Goal: Information Seeking & Learning: Learn about a topic

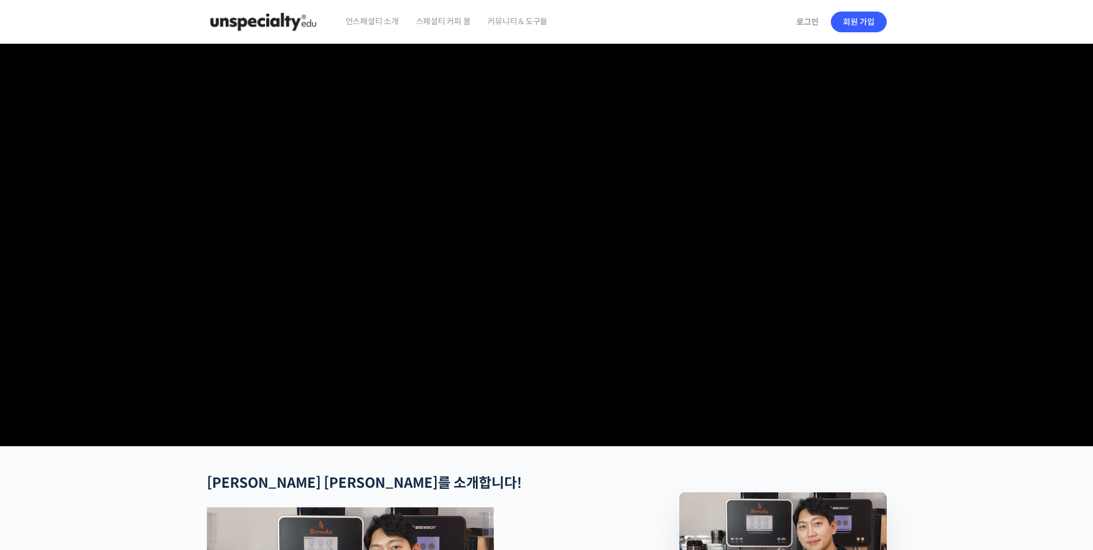
click at [620, 99] on video at bounding box center [547, 243] width 680 height 398
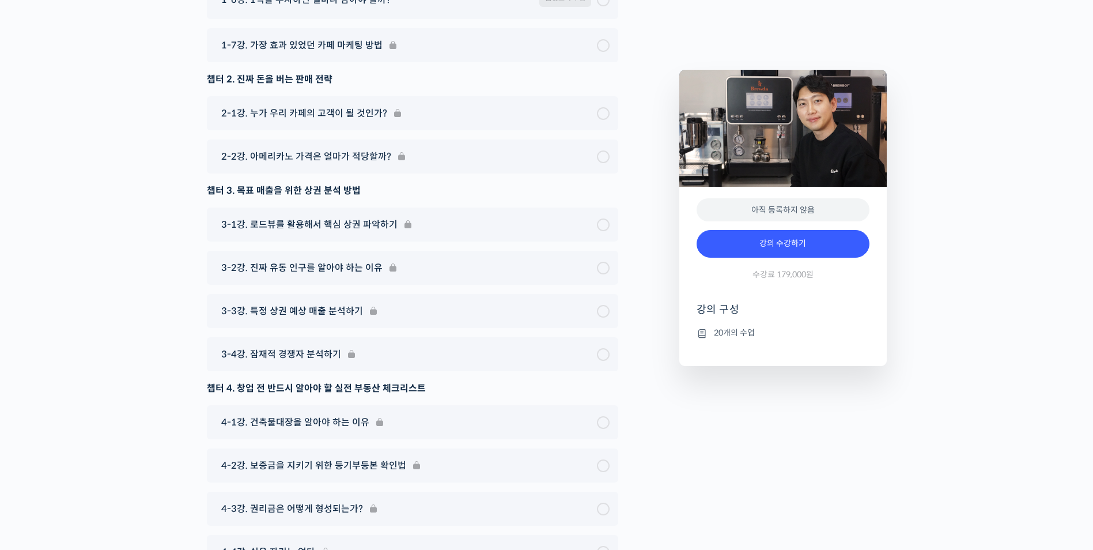
drag, startPoint x: 675, startPoint y: 372, endPoint x: 678, endPoint y: 511, distance: 138.9
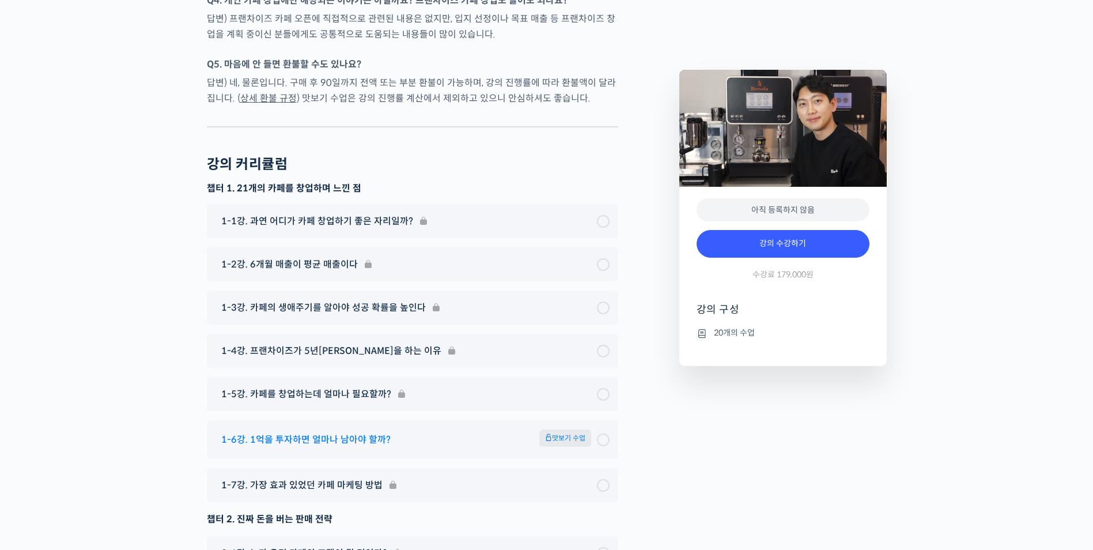
scroll to position [4175, 0]
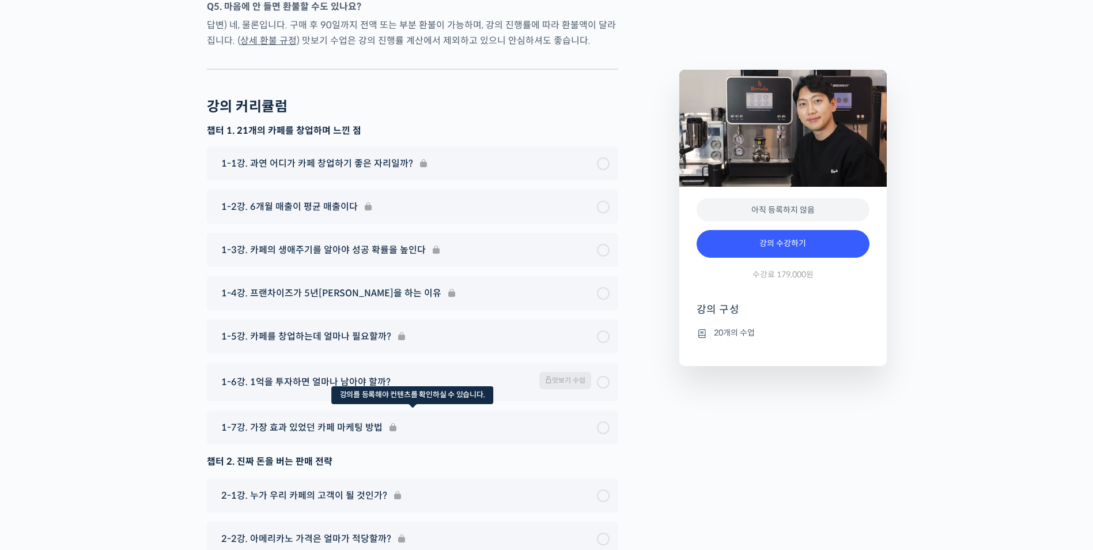
click at [602, 410] on div "1-7강. 가장 효과 있었던 카페 마케팅 방법" at bounding box center [412, 427] width 411 height 34
click at [596, 372] on div "1-6강. 1억을 투자하면 얼마나 남아야 할까? 맛보기 수업" at bounding box center [407, 382] width 382 height 20
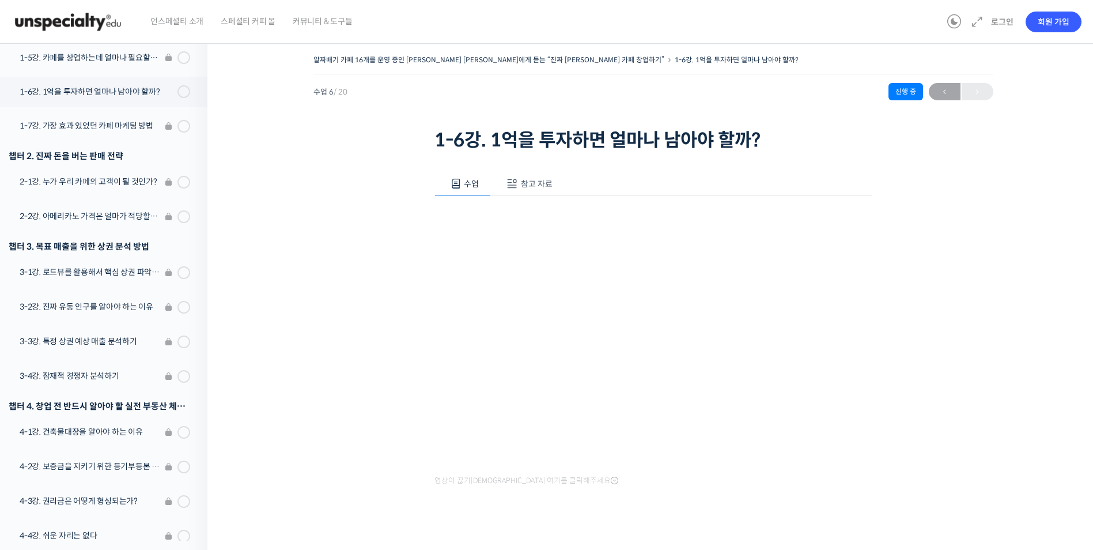
scroll to position [16, 0]
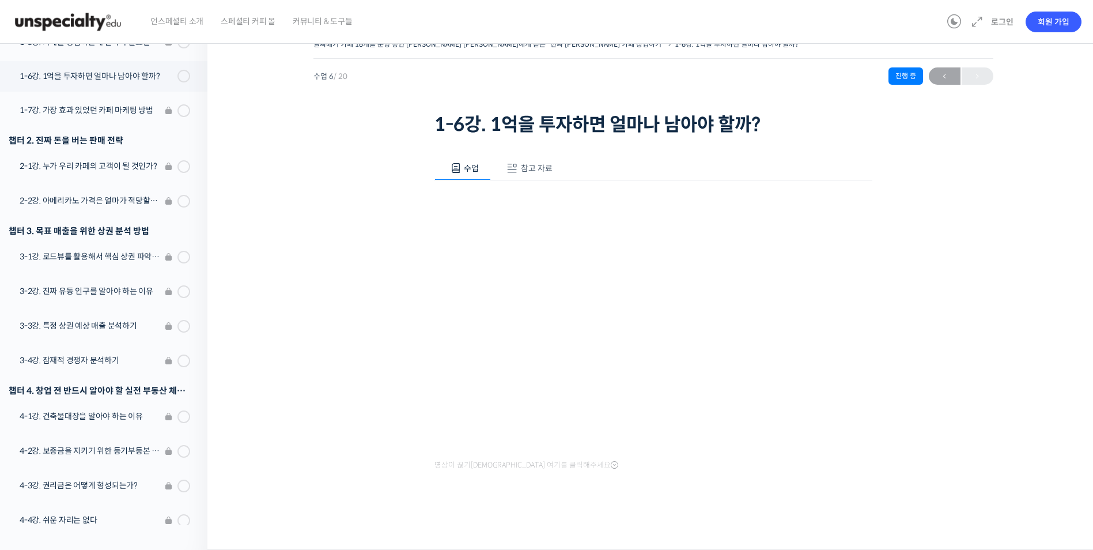
click at [795, 526] on div at bounding box center [654, 514] width 438 height 24
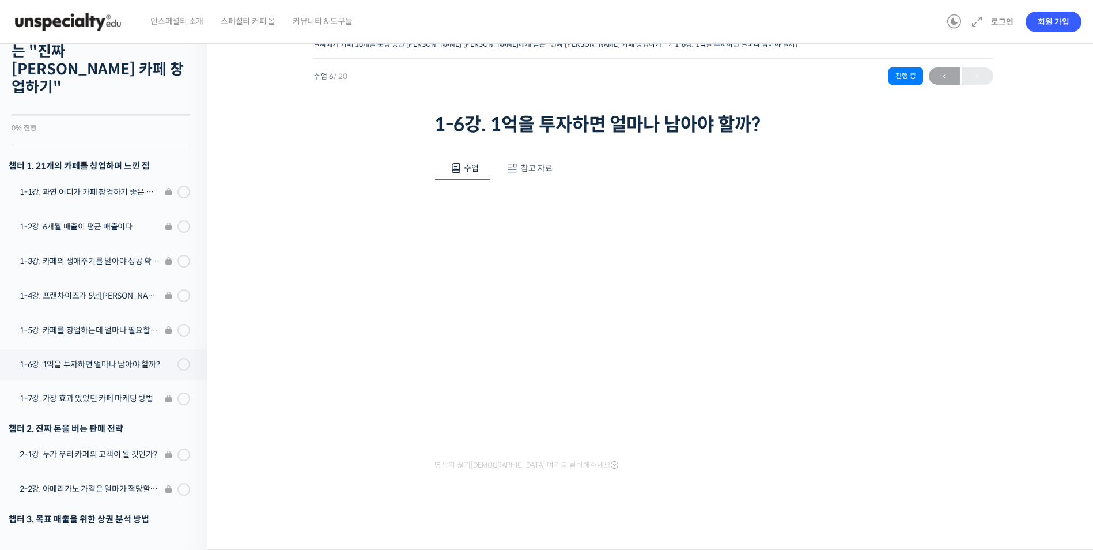
scroll to position [0, 0]
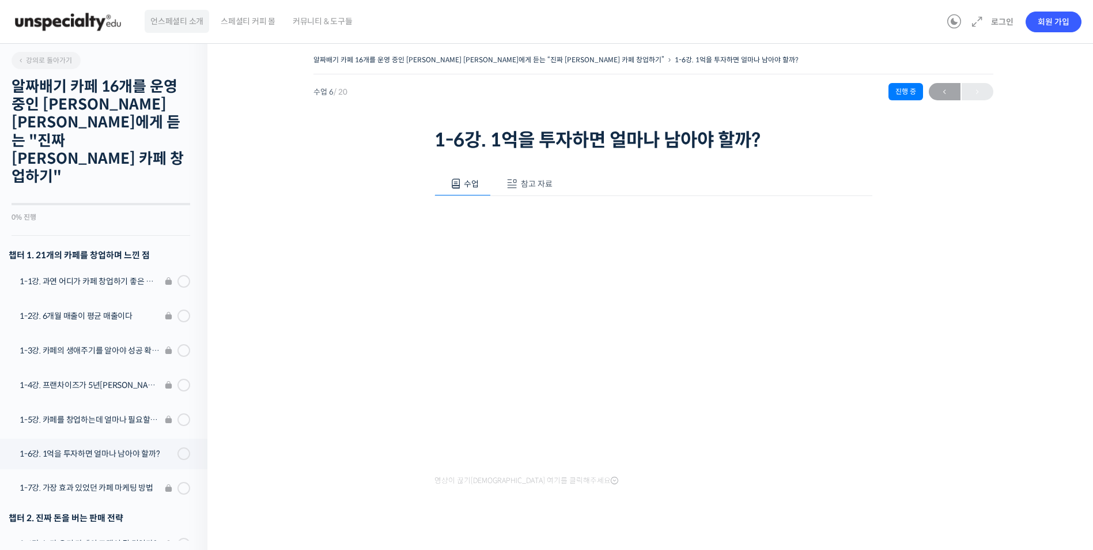
click at [203, 34] on span "언스페셜티 소개" at bounding box center [176, 21] width 53 height 44
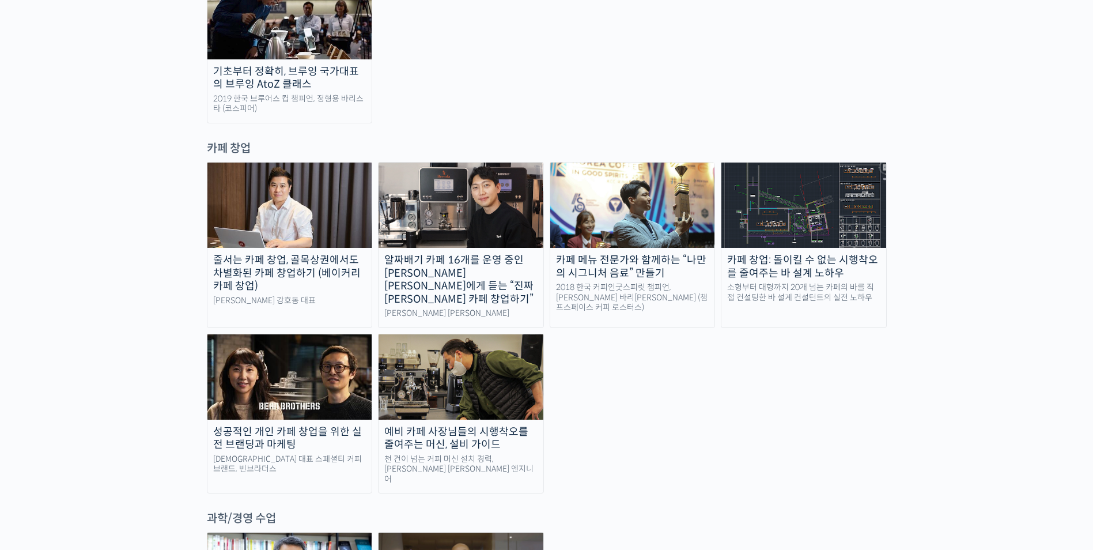
scroll to position [2132, 0]
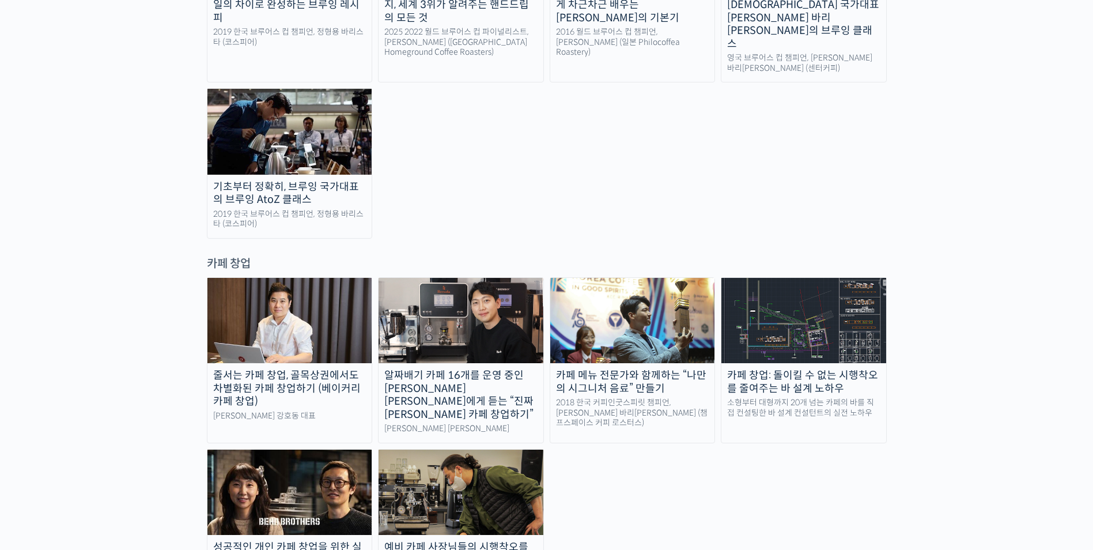
click at [802, 398] on div "소형부터 대형까지 20개 넘는 카페의 바를 직접 컨설팅한 바 설계 컨설턴트의 실전 노하우" at bounding box center [804, 408] width 165 height 20
click at [833, 278] on img at bounding box center [804, 320] width 165 height 85
click at [787, 369] on div "카페 창업: 돌이킬 수 없는 시행착오를 줄여주는 바 설계 노하우" at bounding box center [804, 382] width 165 height 26
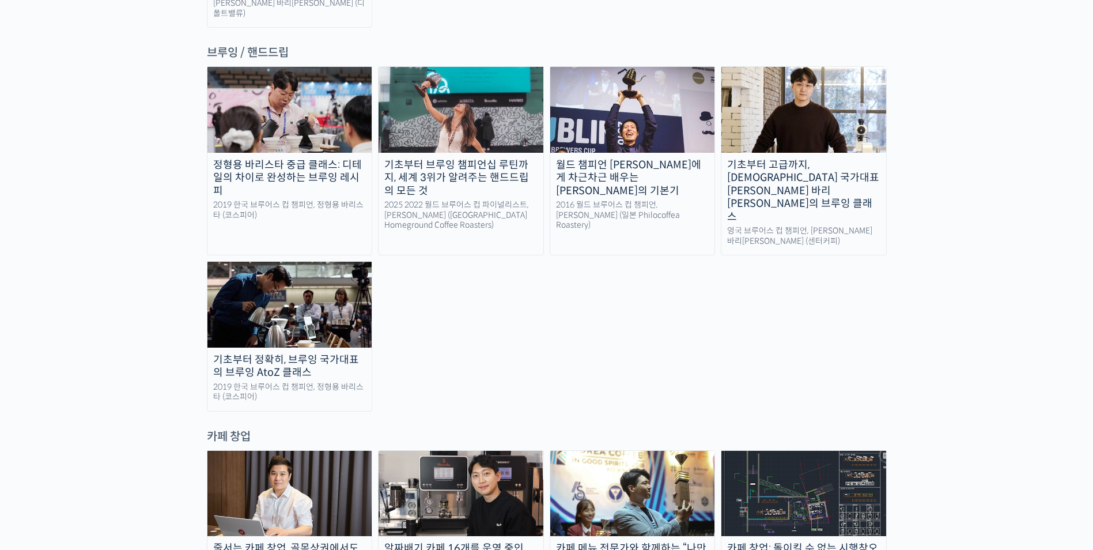
scroll to position [1902, 0]
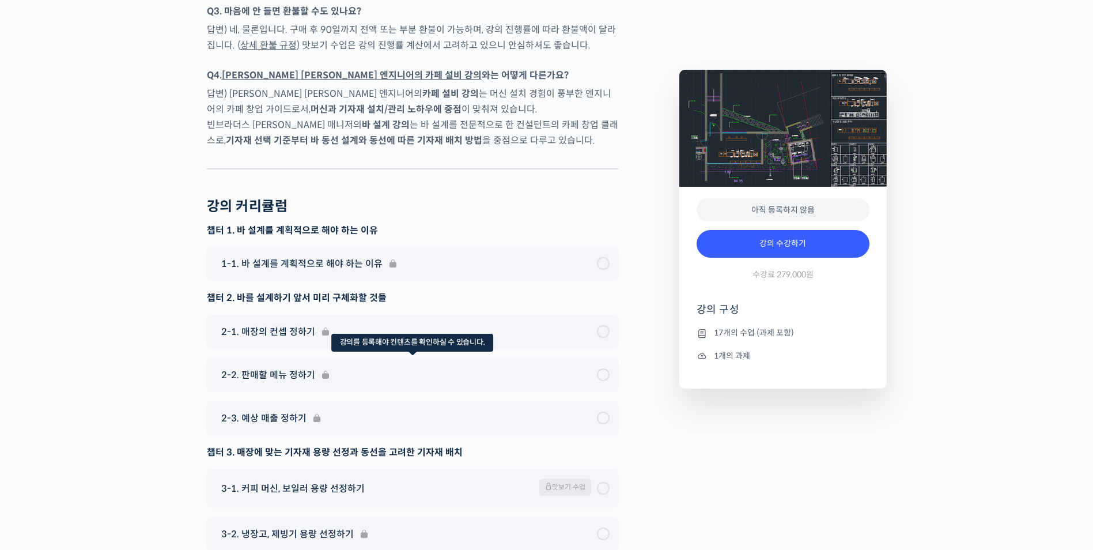
scroll to position [4149, 0]
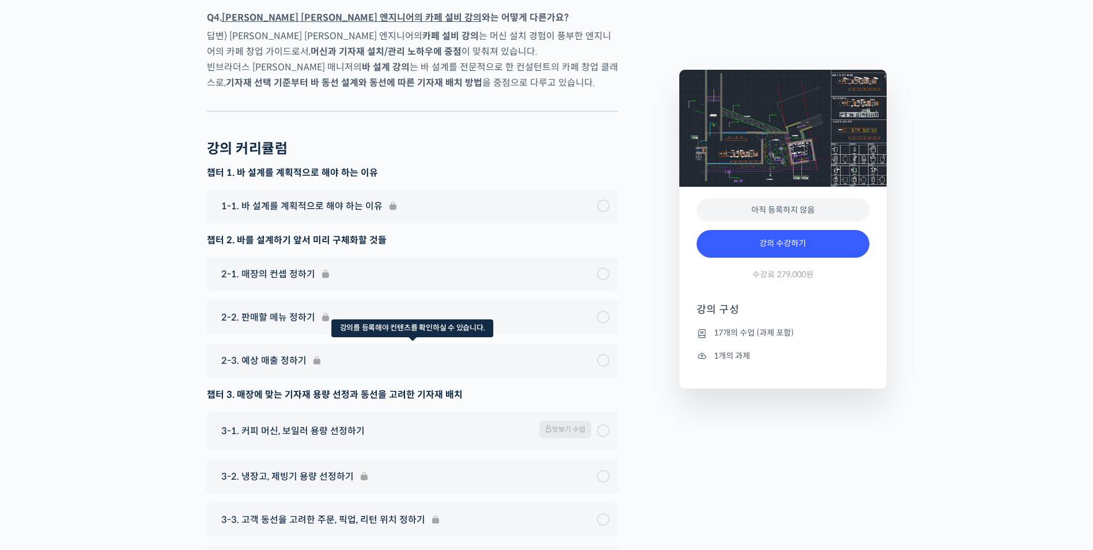
click at [578, 377] on div "2-3. 예상 매출 정하기" at bounding box center [412, 360] width 411 height 34
drag, startPoint x: 499, startPoint y: 395, endPoint x: 490, endPoint y: 398, distance: 9.1
click at [498, 377] on div "2-3. 예상 매출 정하기" at bounding box center [412, 360] width 411 height 34
click at [299, 377] on div "2-3. 예상 매출 정하기" at bounding box center [412, 360] width 411 height 34
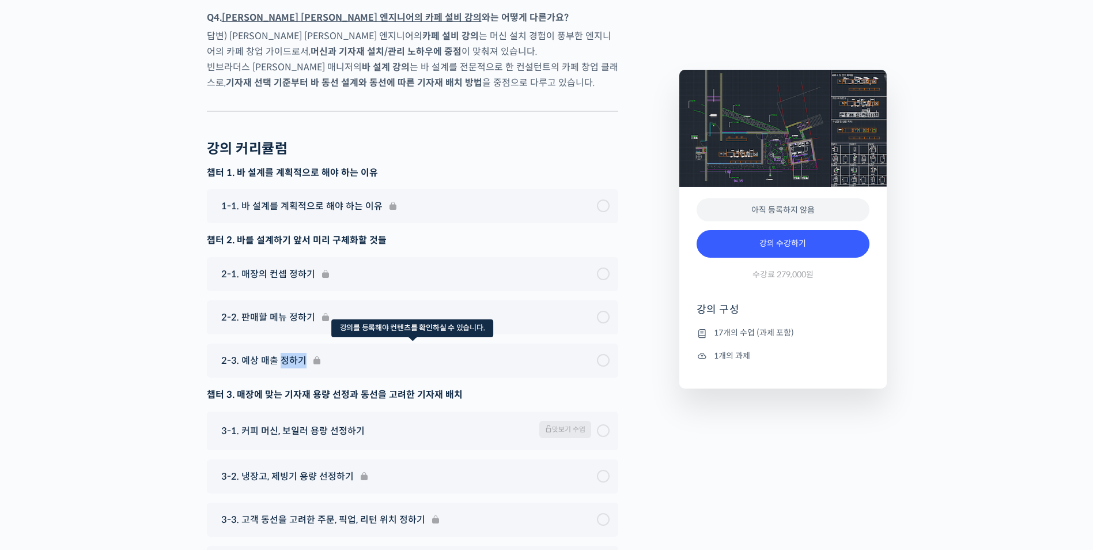
drag, startPoint x: 299, startPoint y: 395, endPoint x: 318, endPoint y: 394, distance: 19.6
click at [318, 377] on div "2-3. 예상 매출 정하기" at bounding box center [412, 360] width 411 height 34
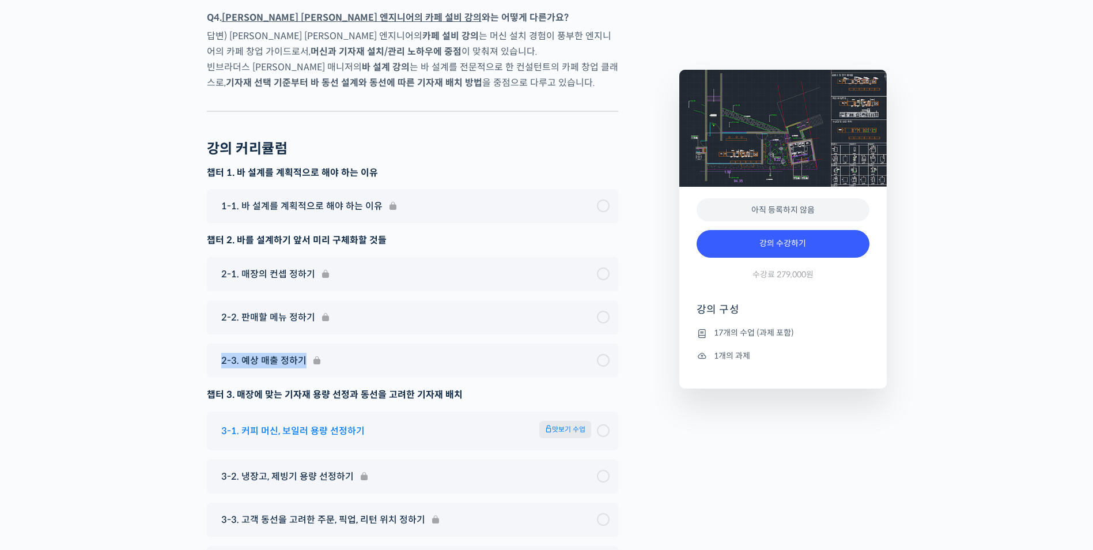
scroll to position [4207, 0]
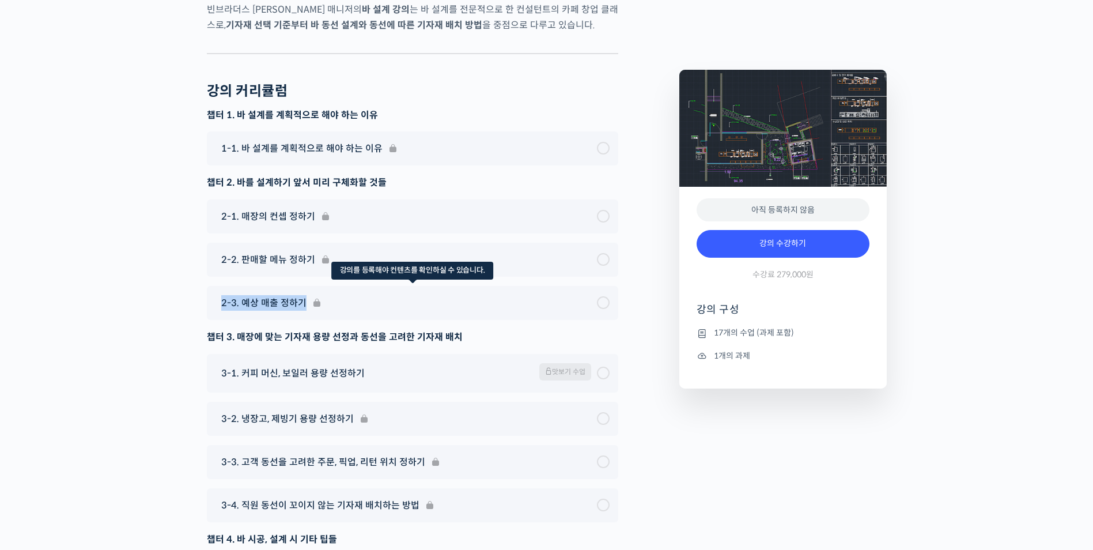
click at [494, 320] on div "2-3. 예상 매출 정하기" at bounding box center [412, 303] width 411 height 34
drag, startPoint x: 331, startPoint y: 341, endPoint x: 536, endPoint y: 378, distance: 208.0
click at [517, 345] on div "챕터 3. 매장에 맞는 기자재 용량 선정과 동선을 고려한 기자재 배치" at bounding box center [412, 337] width 411 height 16
click at [421, 320] on div "2-3. 예상 매출 정하기" at bounding box center [412, 303] width 411 height 34
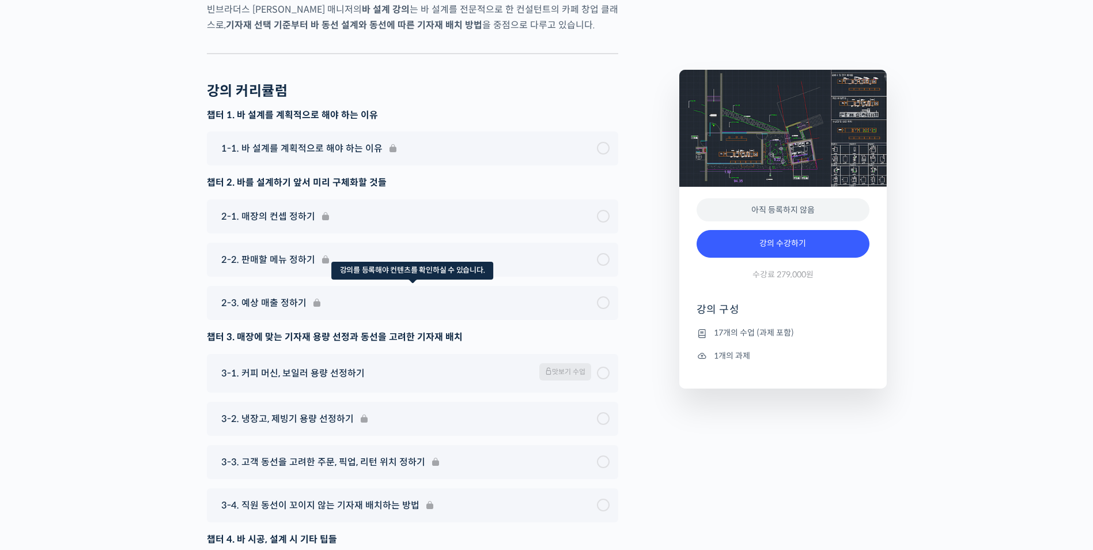
drag, startPoint x: 545, startPoint y: 325, endPoint x: 560, endPoint y: 326, distance: 15.0
click at [545, 320] on div "2-3. 예상 매출 정하기" at bounding box center [412, 303] width 411 height 34
click at [582, 320] on div "2-3. 예상 매출 정하기" at bounding box center [412, 303] width 411 height 34
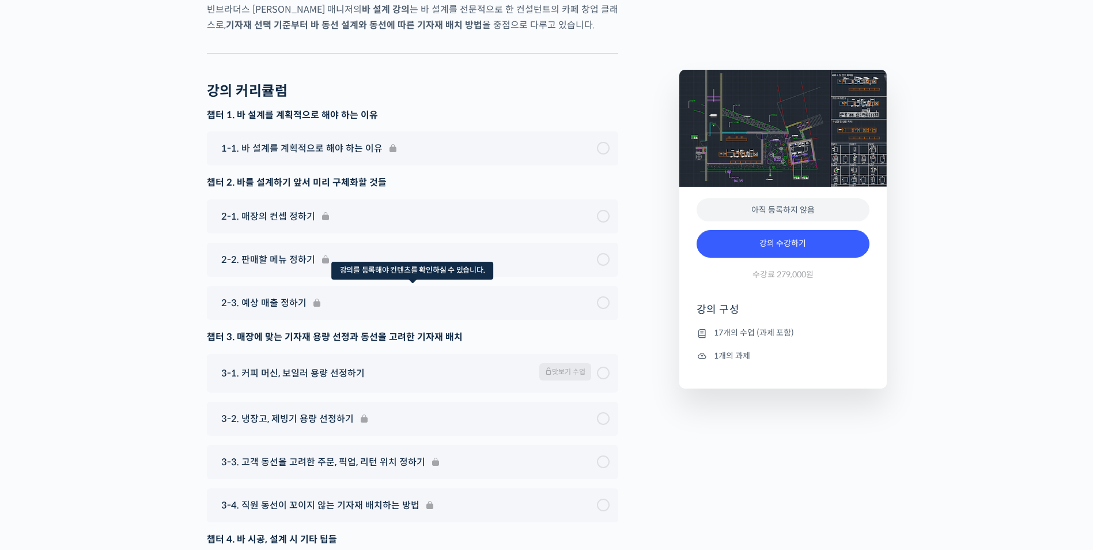
click at [578, 320] on div "2-3. 예상 매출 정하기" at bounding box center [412, 303] width 411 height 34
drag, startPoint x: 578, startPoint y: 326, endPoint x: 564, endPoint y: 329, distance: 14.8
click at [564, 320] on div "2-3. 예상 매출 정하기" at bounding box center [412, 303] width 411 height 34
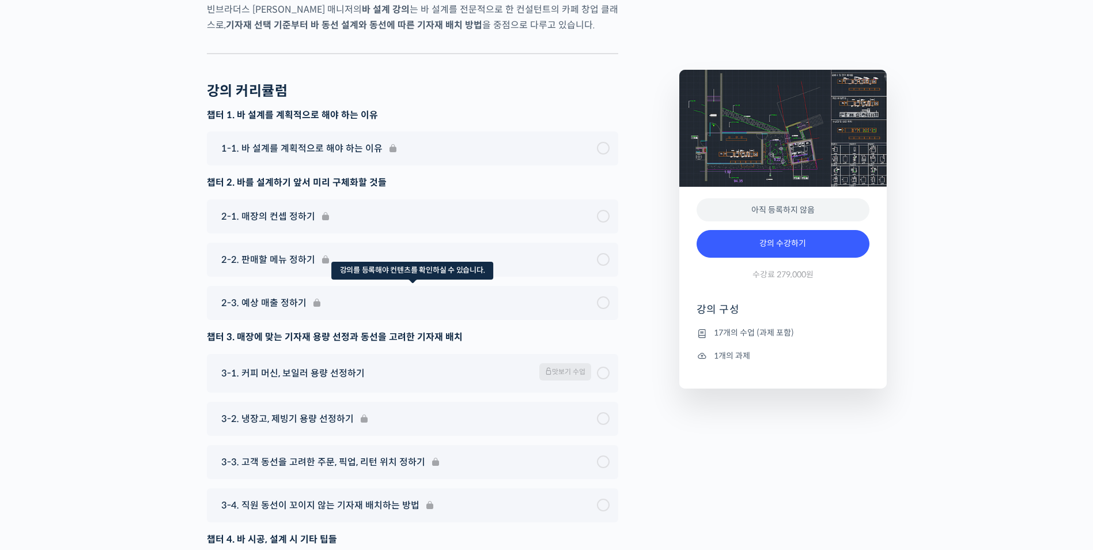
click at [564, 320] on div "2-3. 예상 매출 정하기" at bounding box center [412, 303] width 411 height 34
click at [457, 320] on div "2-3. 예상 매출 정하기" at bounding box center [412, 303] width 411 height 34
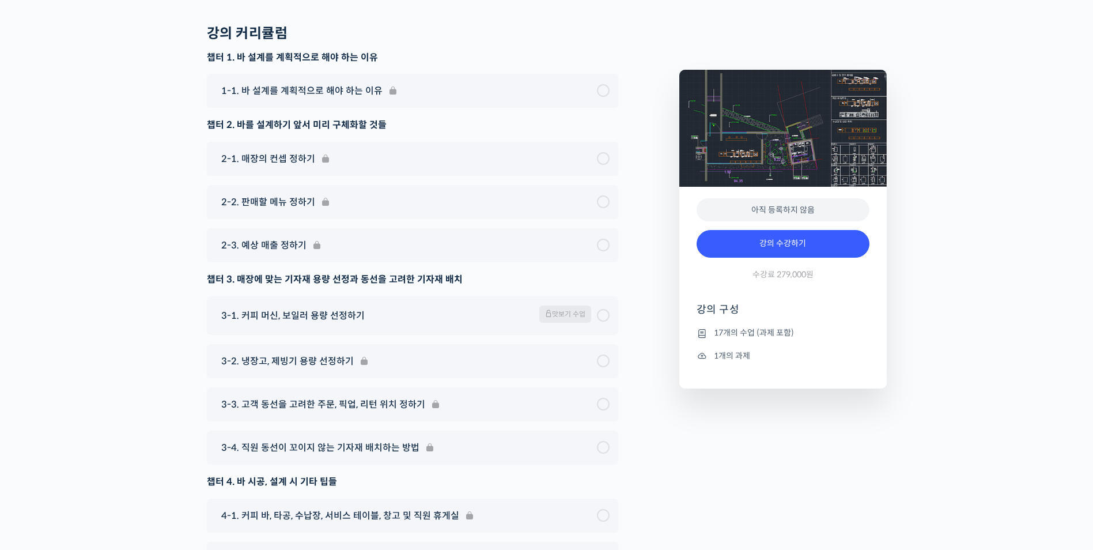
scroll to position [4322, 0]
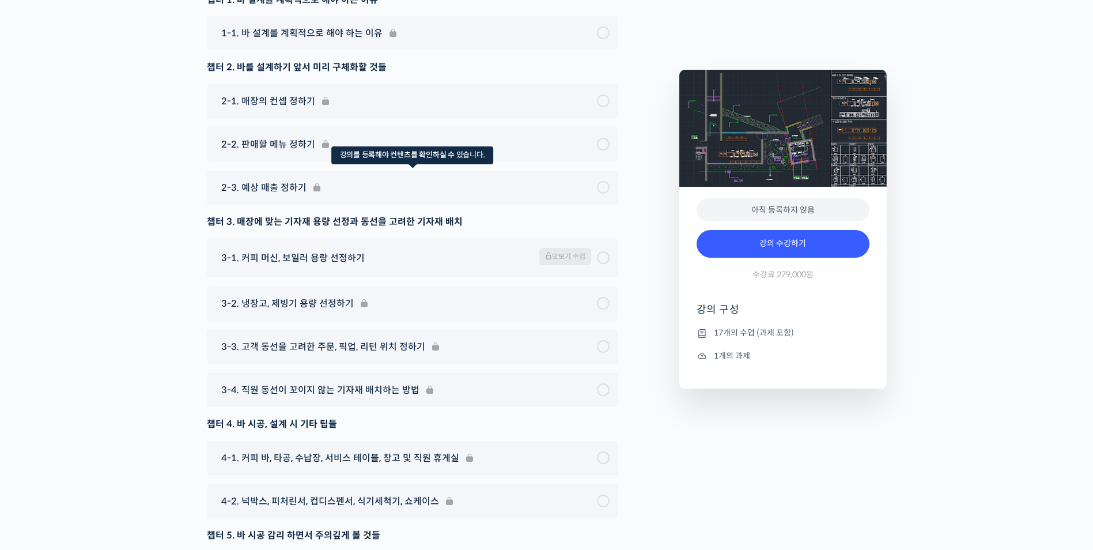
click at [288, 205] on div "2-3. 예상 매출 정하기" at bounding box center [412, 188] width 411 height 34
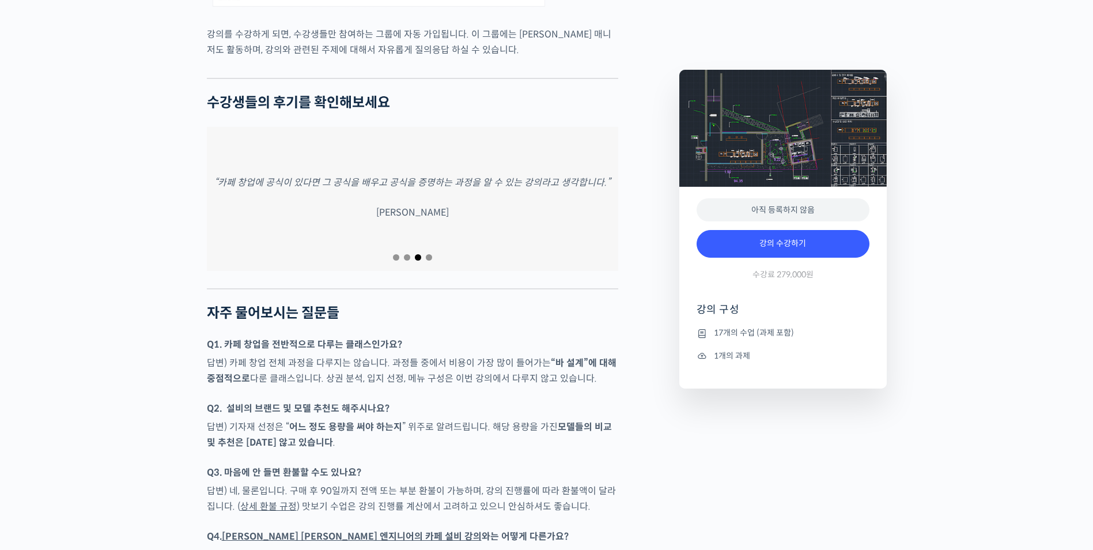
scroll to position [3515, 0]
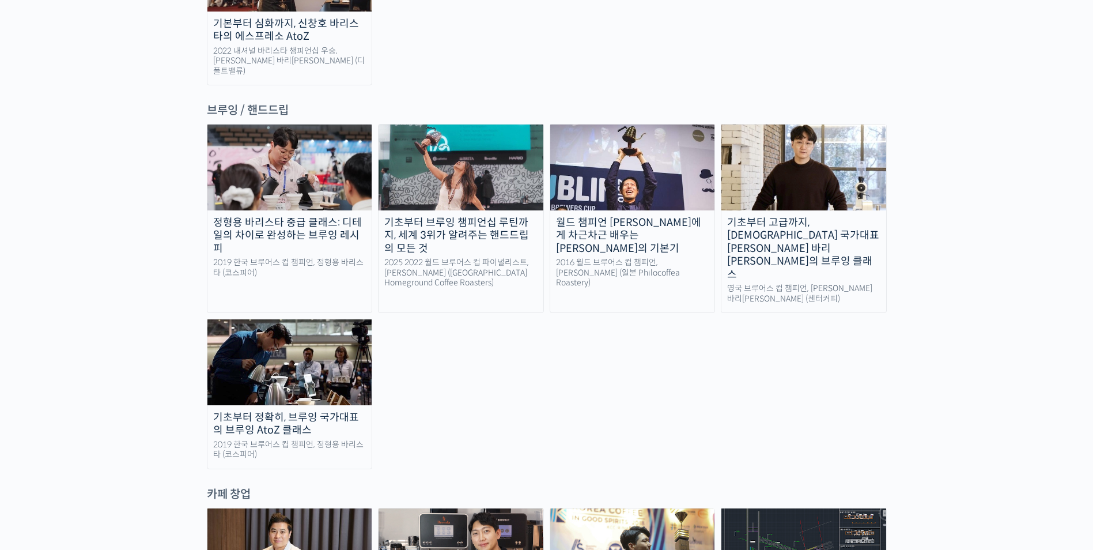
scroll to position [2017, 0]
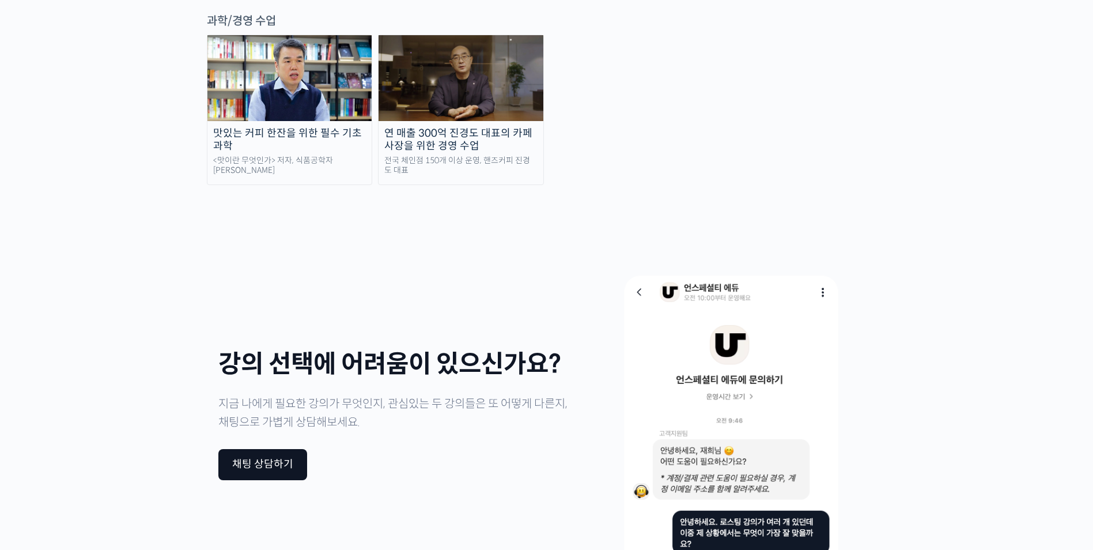
drag, startPoint x: 820, startPoint y: 368, endPoint x: 853, endPoint y: 349, distance: 38.5
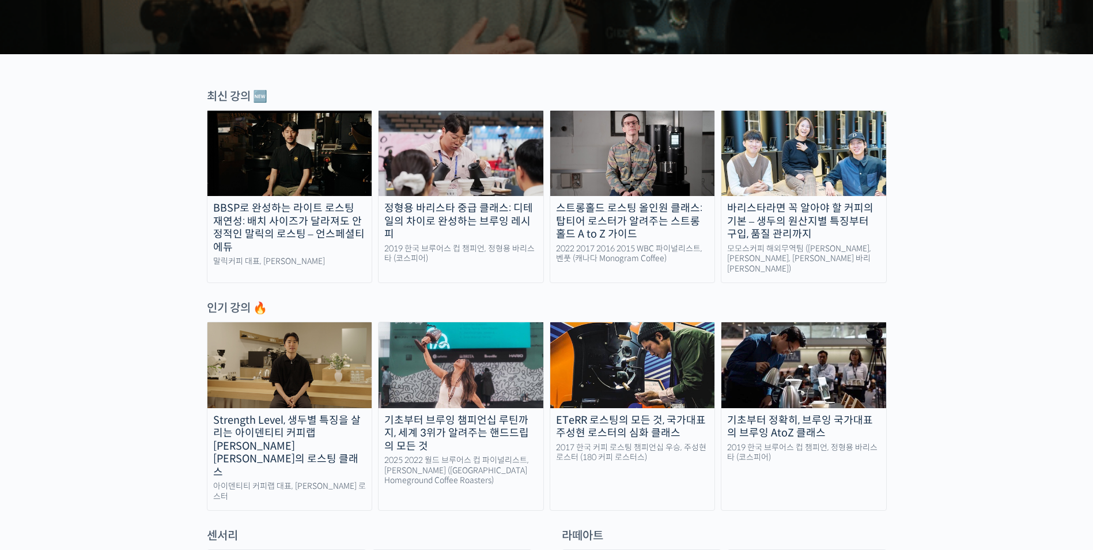
scroll to position [0, 0]
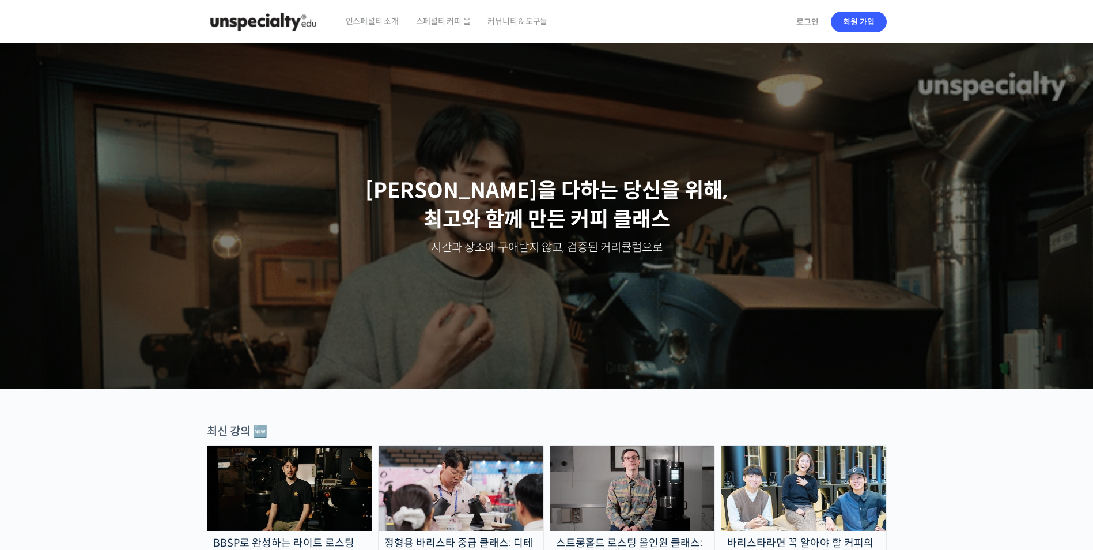
drag, startPoint x: 873, startPoint y: 353, endPoint x: 577, endPoint y: 1, distance: 459.8
